Goal: Task Accomplishment & Management: Use online tool/utility

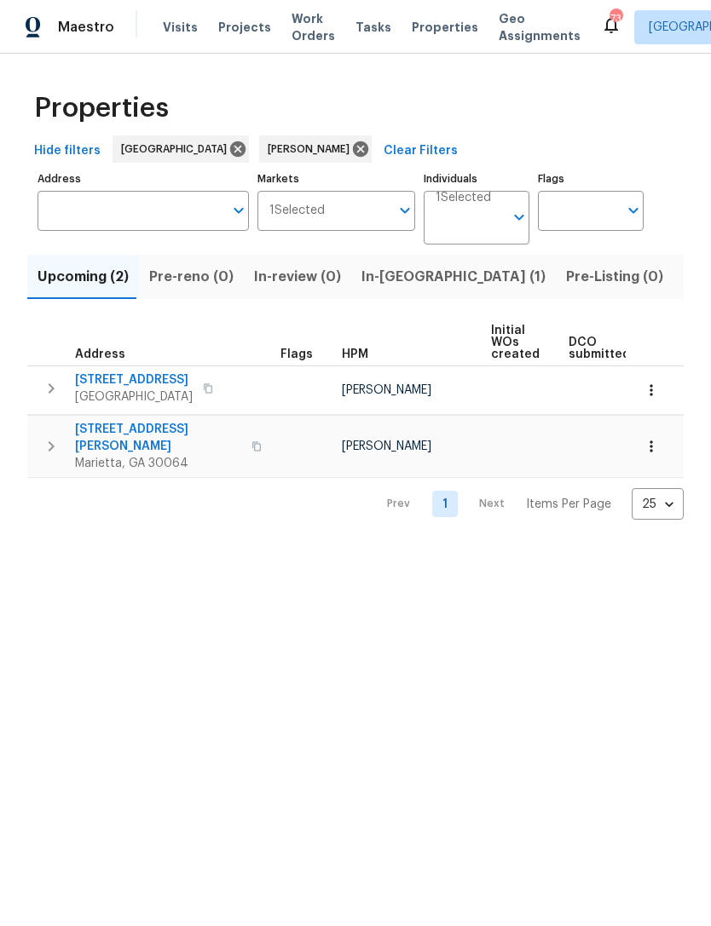
click at [394, 267] on span "In-[GEOGRAPHIC_DATA] (1)" at bounding box center [453, 277] width 184 height 24
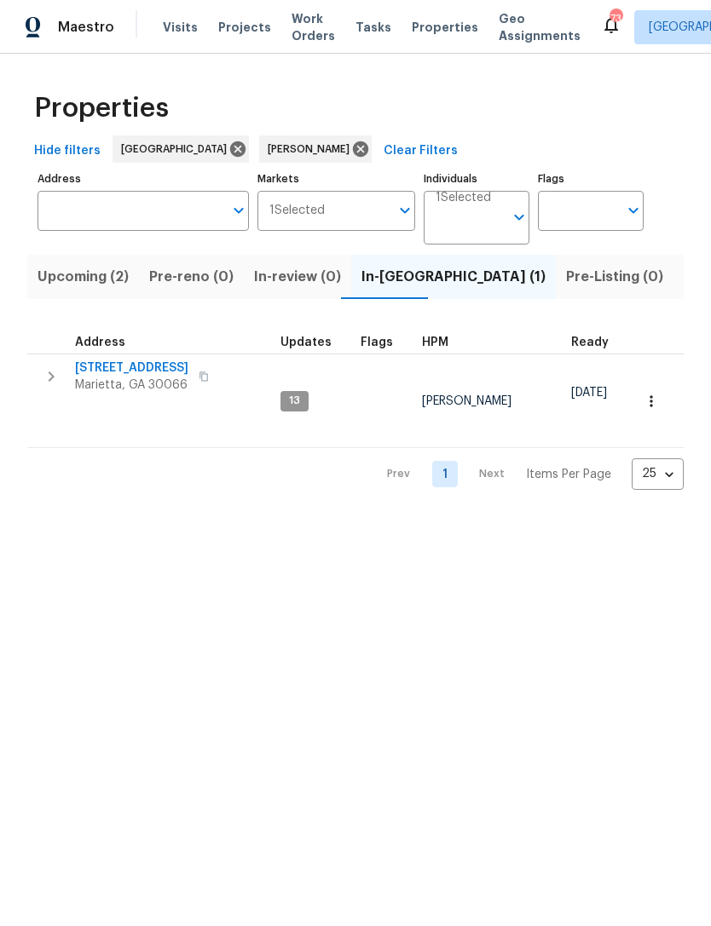
click at [112, 376] on span "692 Suholden Cir" at bounding box center [131, 368] width 113 height 17
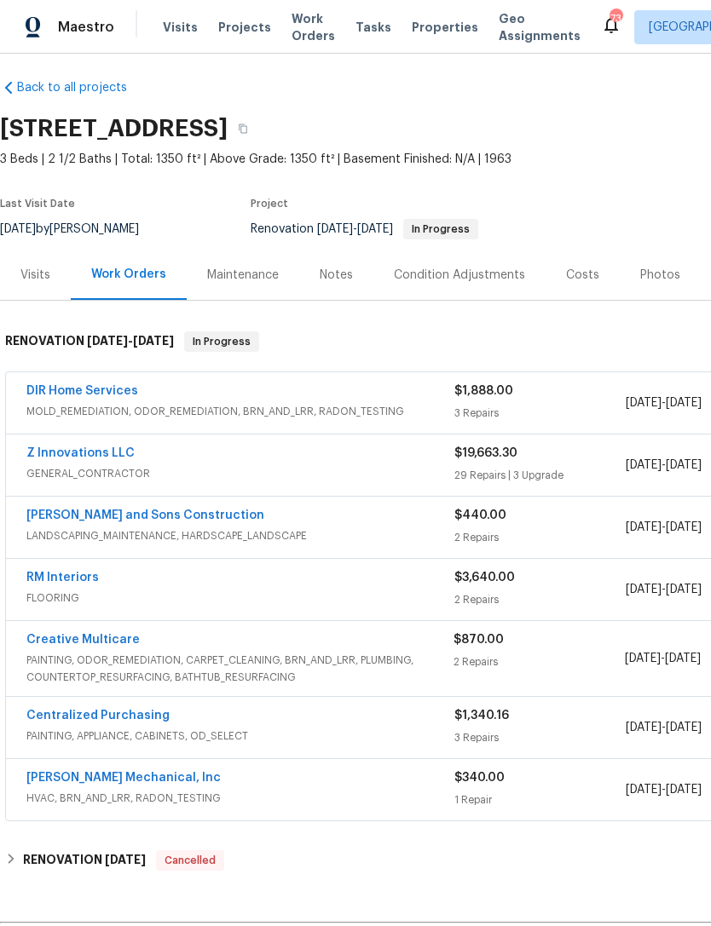
scroll to position [9, 0]
click at [55, 581] on link "RM Interiors" at bounding box center [62, 578] width 72 height 12
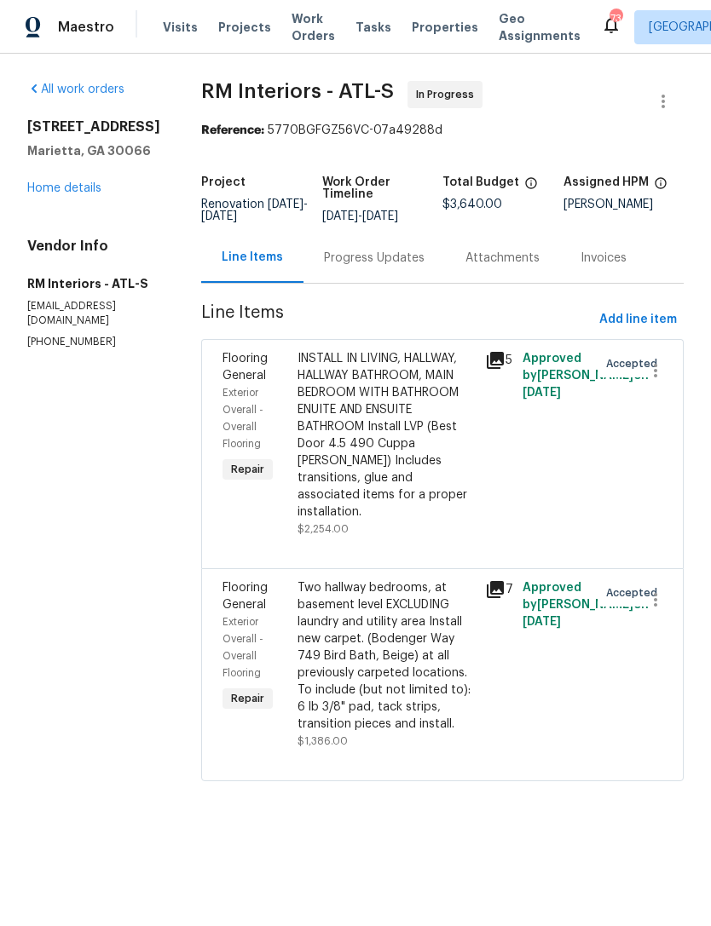
click at [363, 262] on div "Progress Updates" at bounding box center [374, 258] width 101 height 17
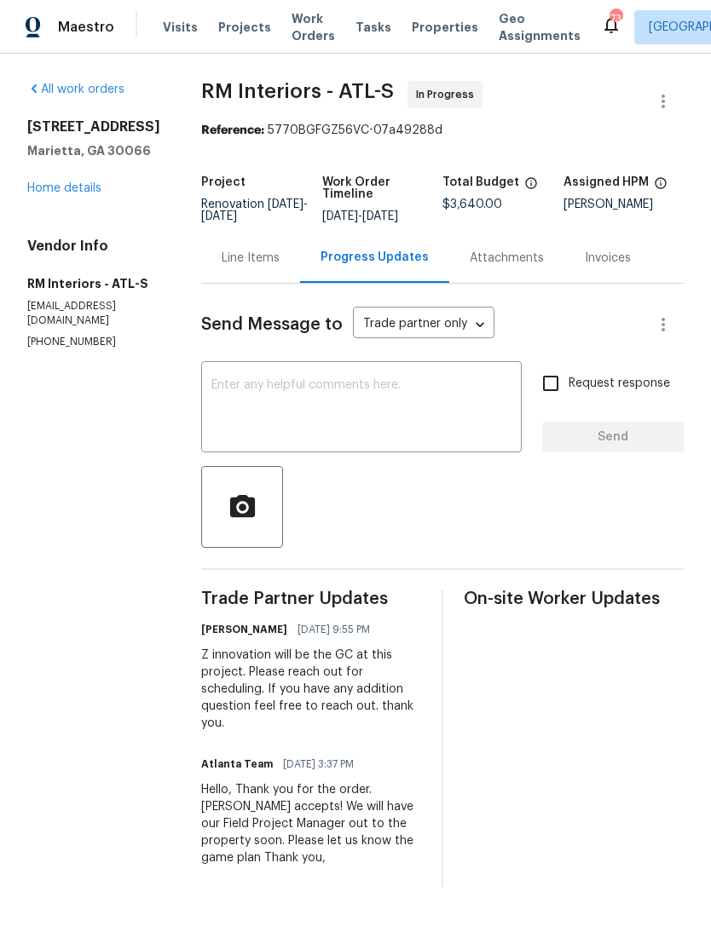
click at [226, 408] on textarea at bounding box center [361, 409] width 300 height 60
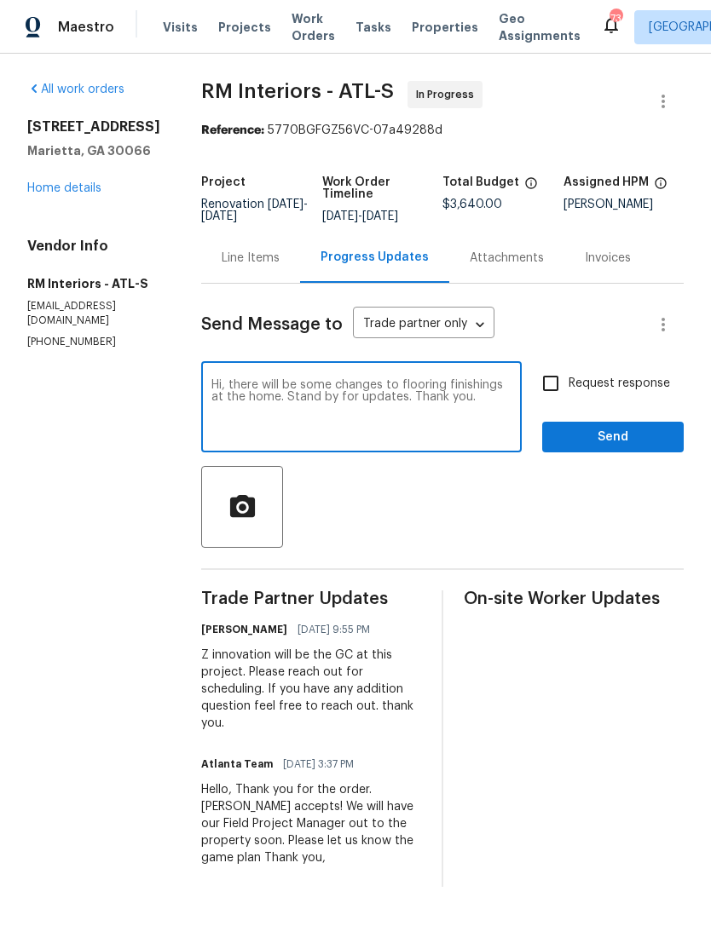
type textarea "Hi, there will be some changes to flooring finishings at the home. Stand by for…"
click at [552, 381] on input "Request response" at bounding box center [550, 383] width 36 height 36
checkbox input "true"
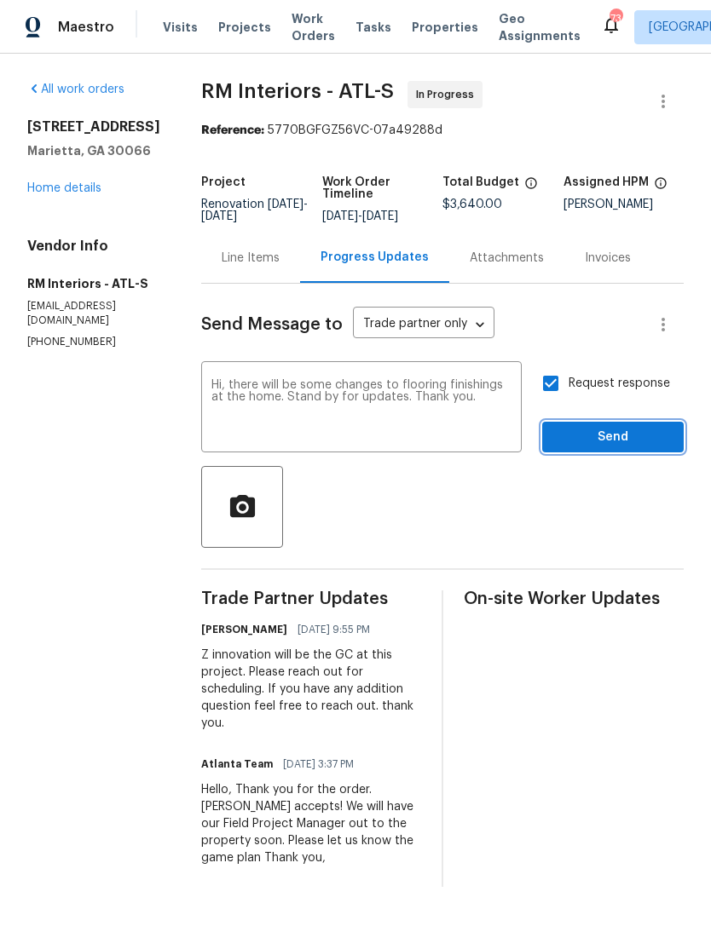
click at [630, 451] on button "Send" at bounding box center [612, 438] width 141 height 32
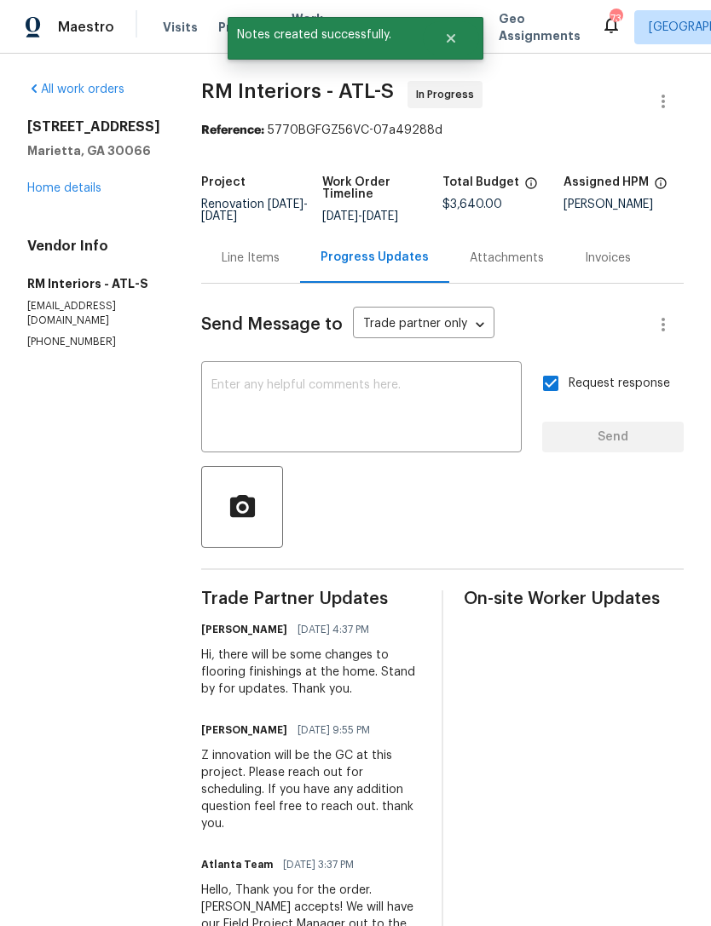
click at [43, 192] on link "Home details" at bounding box center [64, 188] width 74 height 12
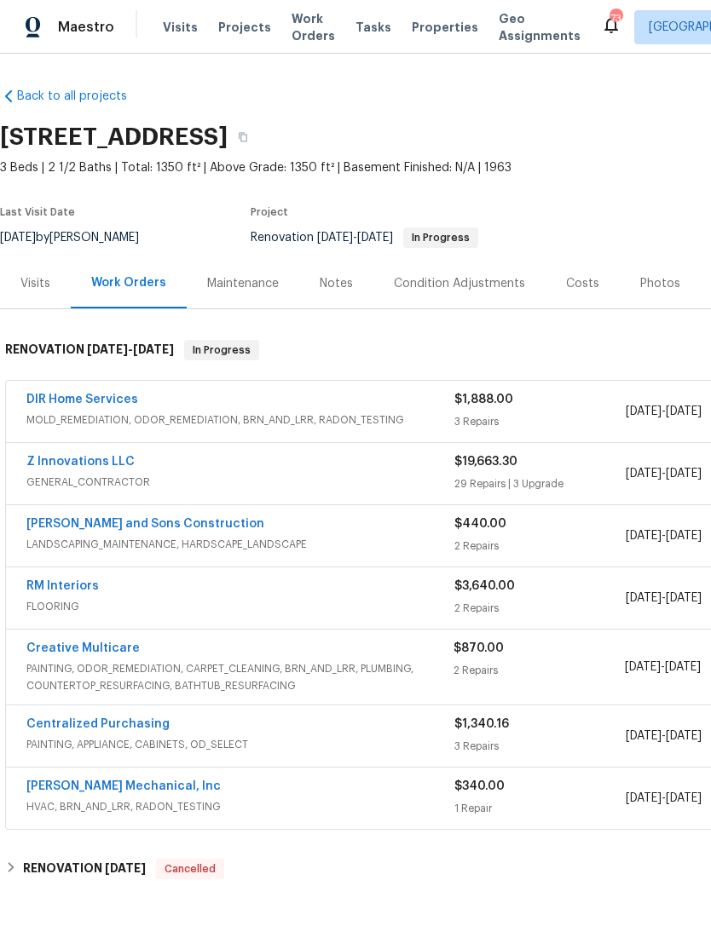
click at [65, 405] on link "DIR Home Services" at bounding box center [82, 400] width 112 height 12
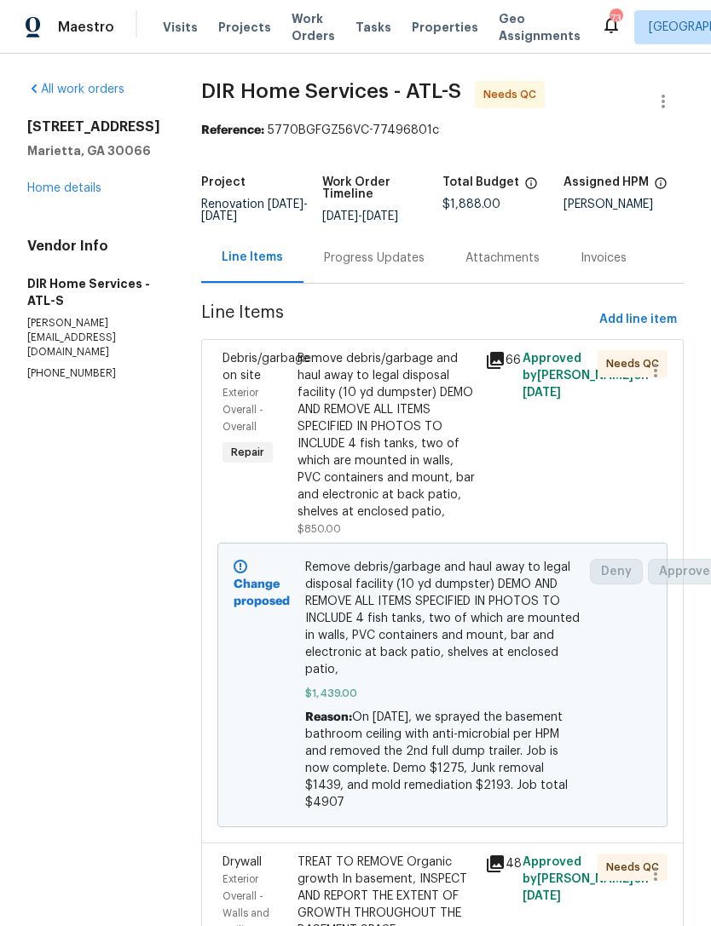
click at [35, 193] on link "Home details" at bounding box center [64, 188] width 74 height 12
